Goal: Information Seeking & Learning: Find specific fact

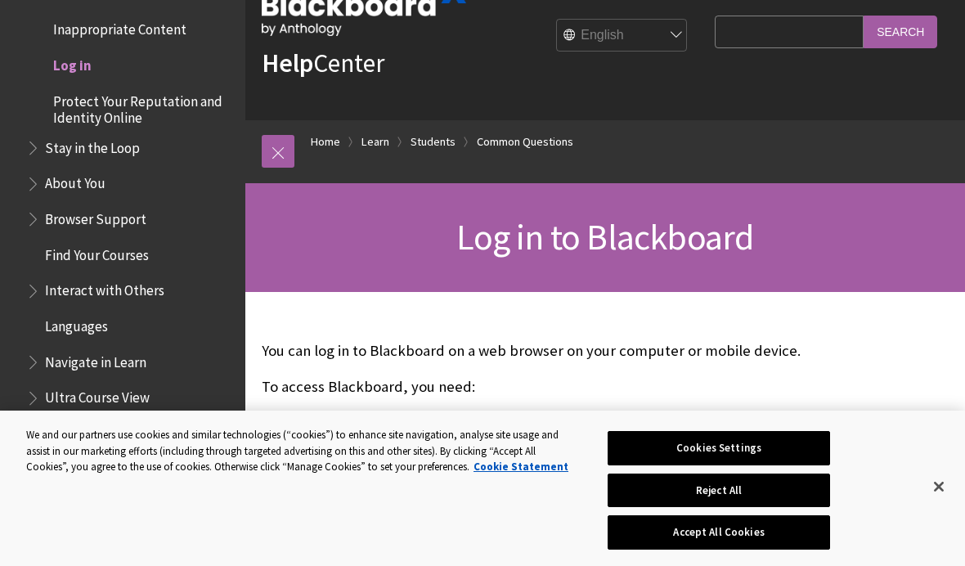
scroll to position [51, 0]
click at [807, 24] on input "Search Query" at bounding box center [789, 31] width 149 height 32
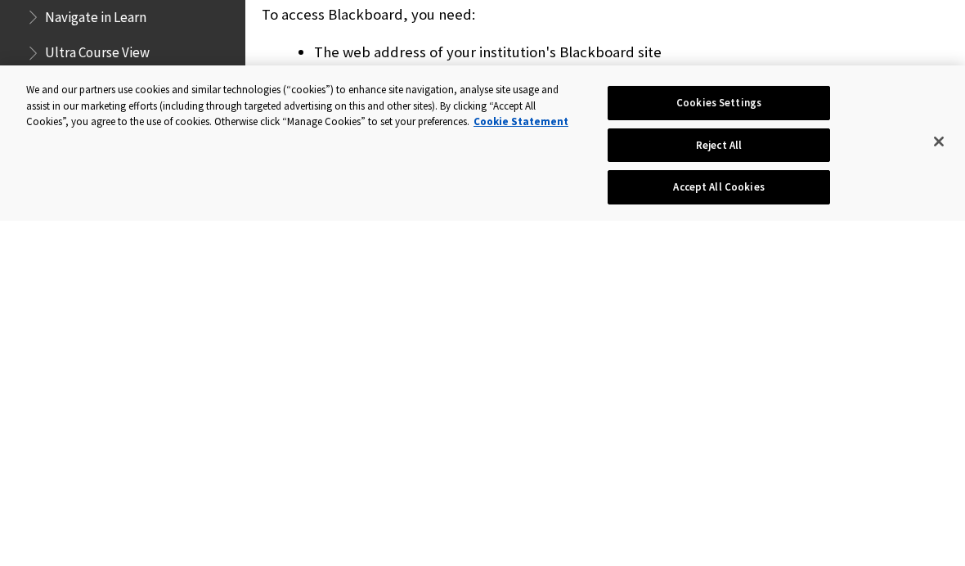
scroll to position [78, 0]
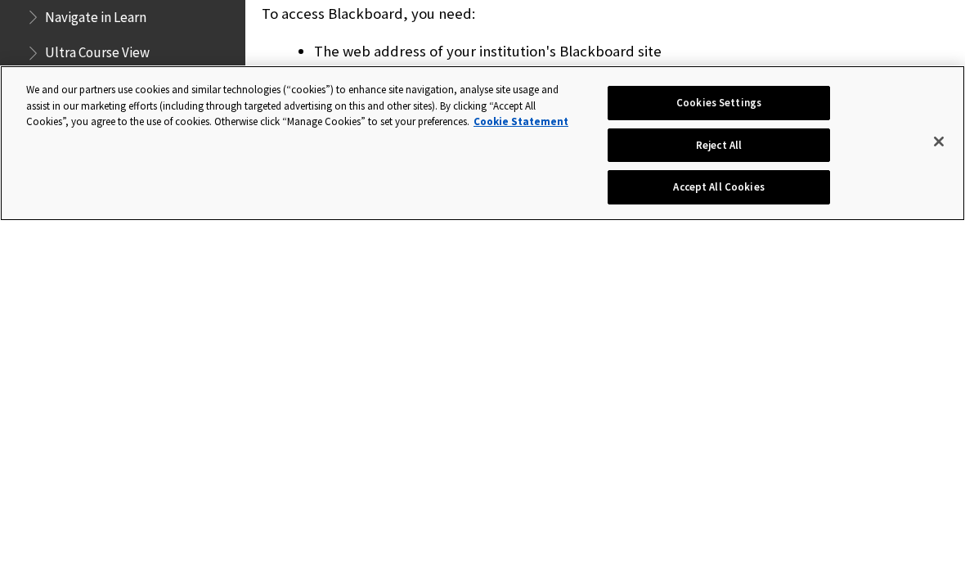
click at [658, 474] on button "Reject All" at bounding box center [719, 491] width 222 height 34
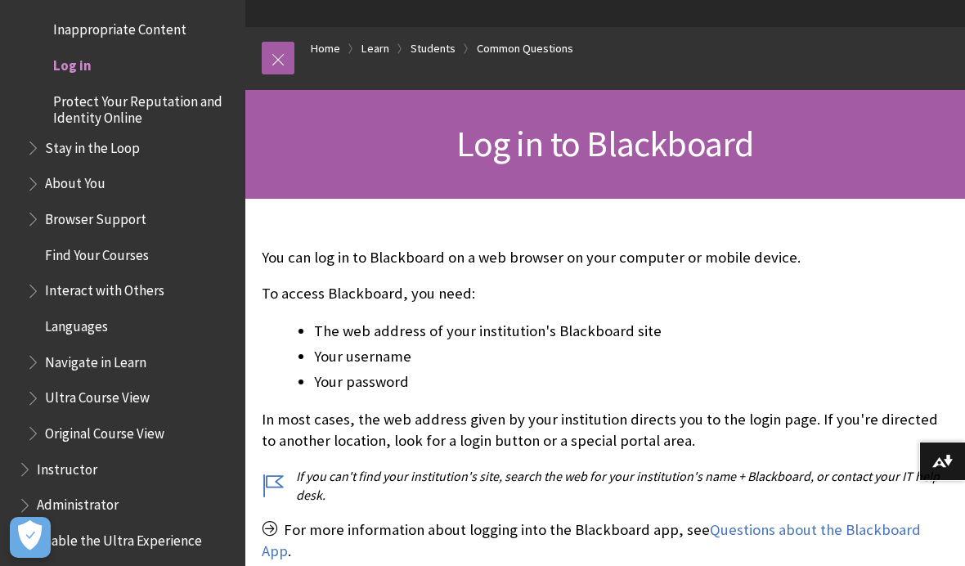
scroll to position [146, 0]
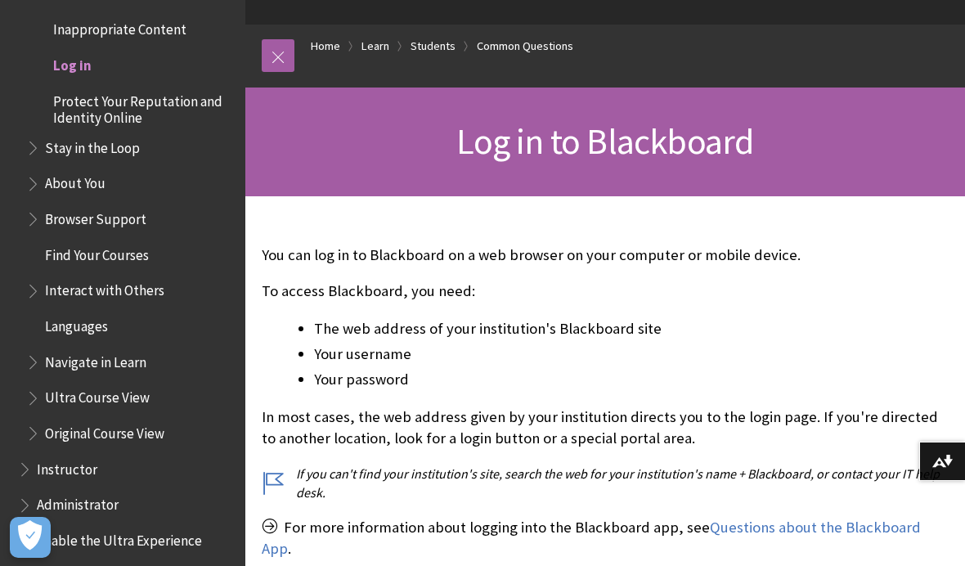
click at [645, 160] on span "Log in to Blackboard" at bounding box center [604, 141] width 297 height 45
click at [660, 161] on span "Log in to Blackboard" at bounding box center [604, 141] width 297 height 45
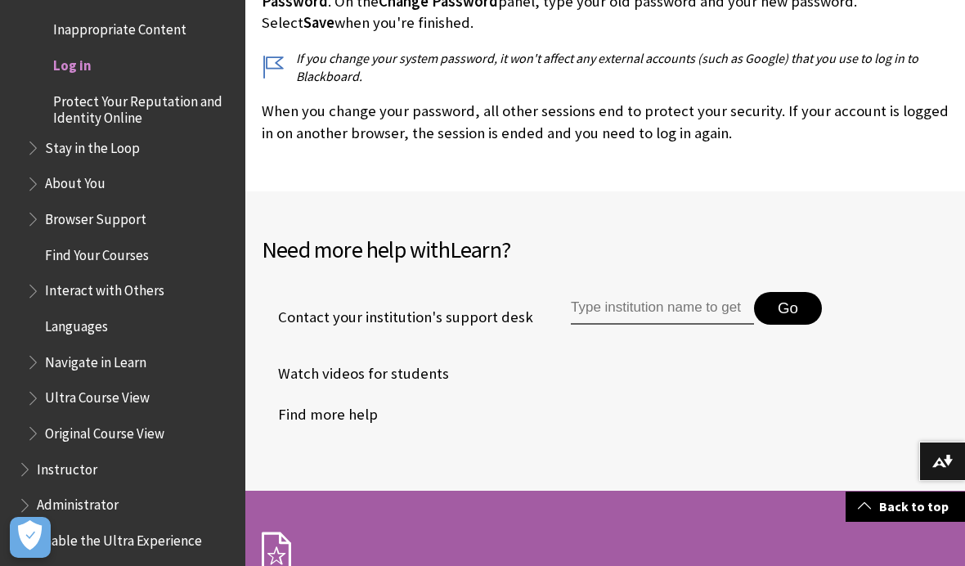
scroll to position [4041, 0]
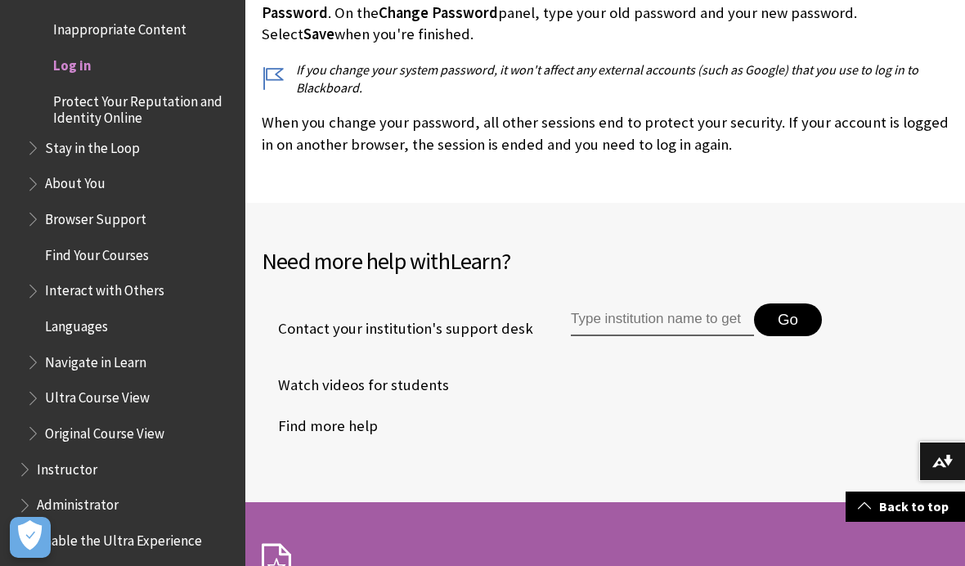
click at [901, 512] on link "Back to top" at bounding box center [905, 507] width 119 height 30
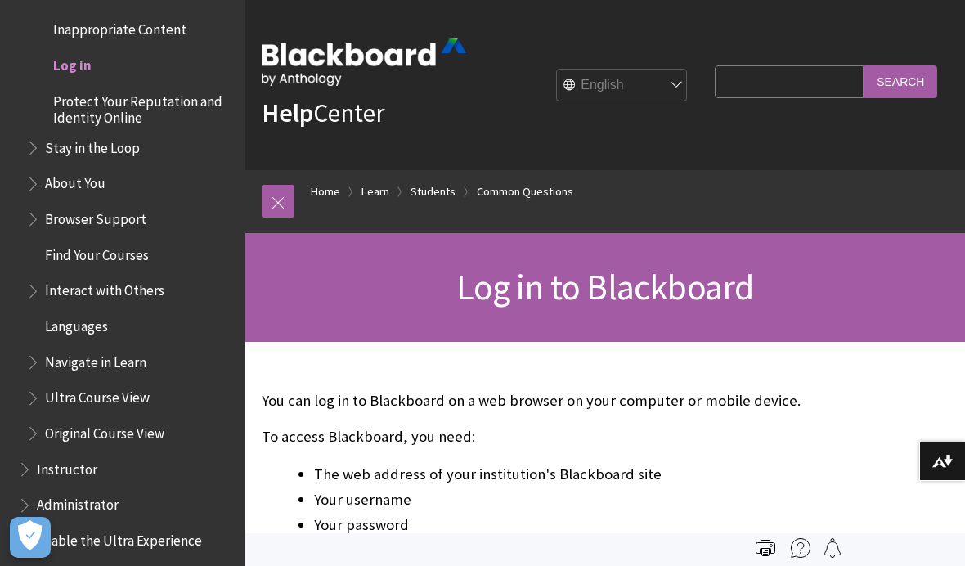
click at [834, 94] on input "Search Query" at bounding box center [789, 81] width 149 height 32
type input "Sisekaitse"
click at [933, 65] on input "Search" at bounding box center [901, 81] width 74 height 32
click at [918, 88] on input "Search" at bounding box center [901, 81] width 74 height 32
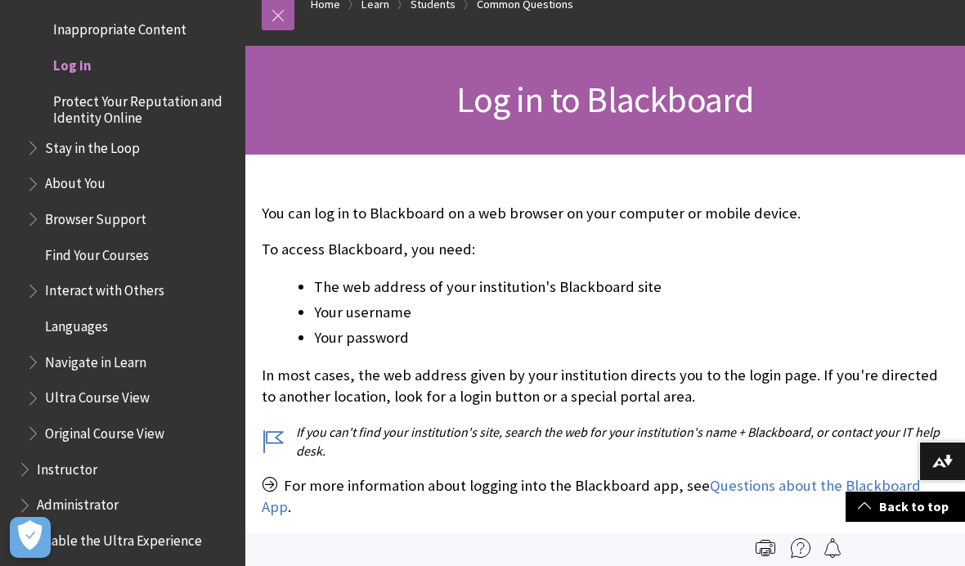
scroll to position [84, 0]
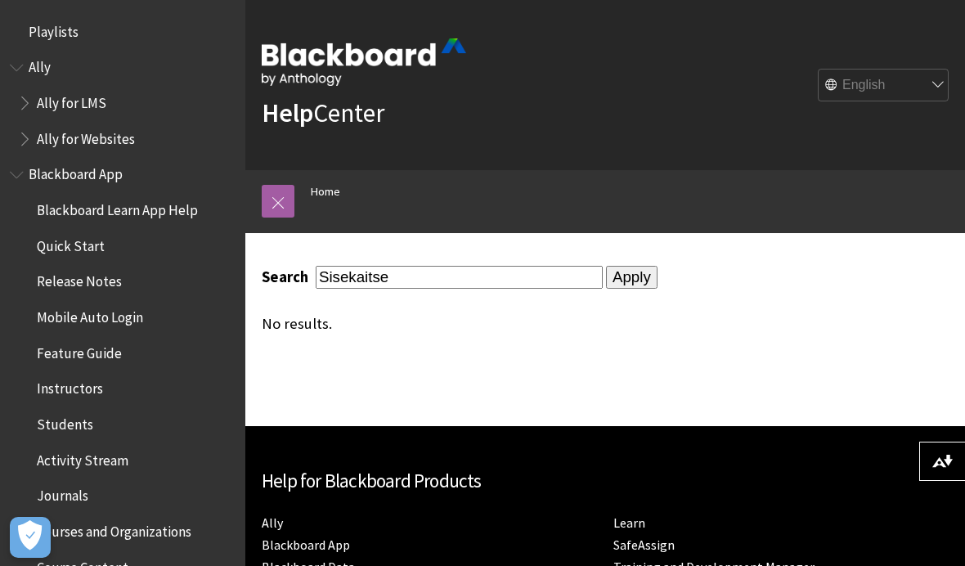
click at [288, 195] on link at bounding box center [278, 201] width 33 height 33
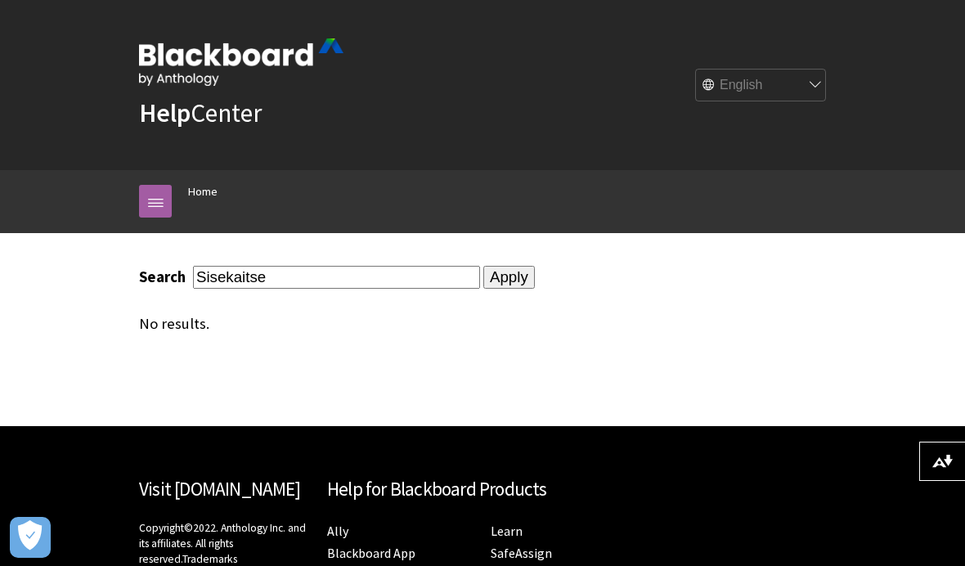
click at [359, 273] on input "Sisekaitse" at bounding box center [336, 277] width 287 height 22
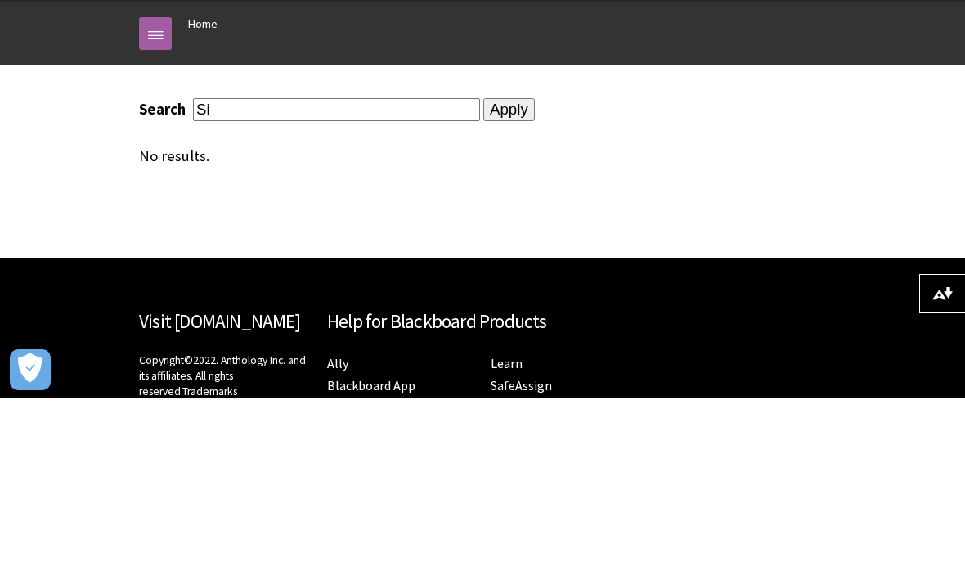
type input "S"
type input "A"
type input "EASS"
click at [483, 266] on input "Apply" at bounding box center [509, 277] width 52 height 23
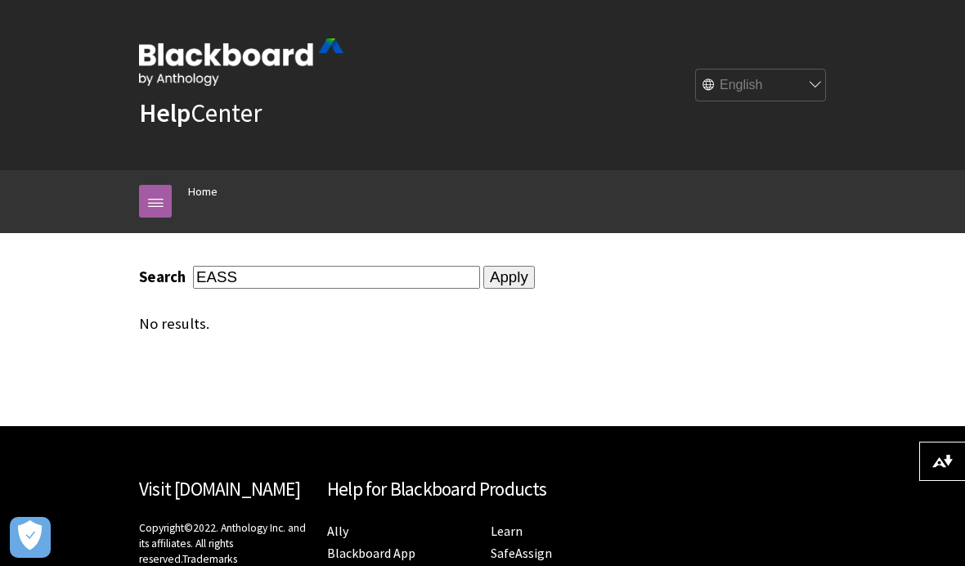
scroll to position [168, 0]
